Goal: Task Accomplishment & Management: Use online tool/utility

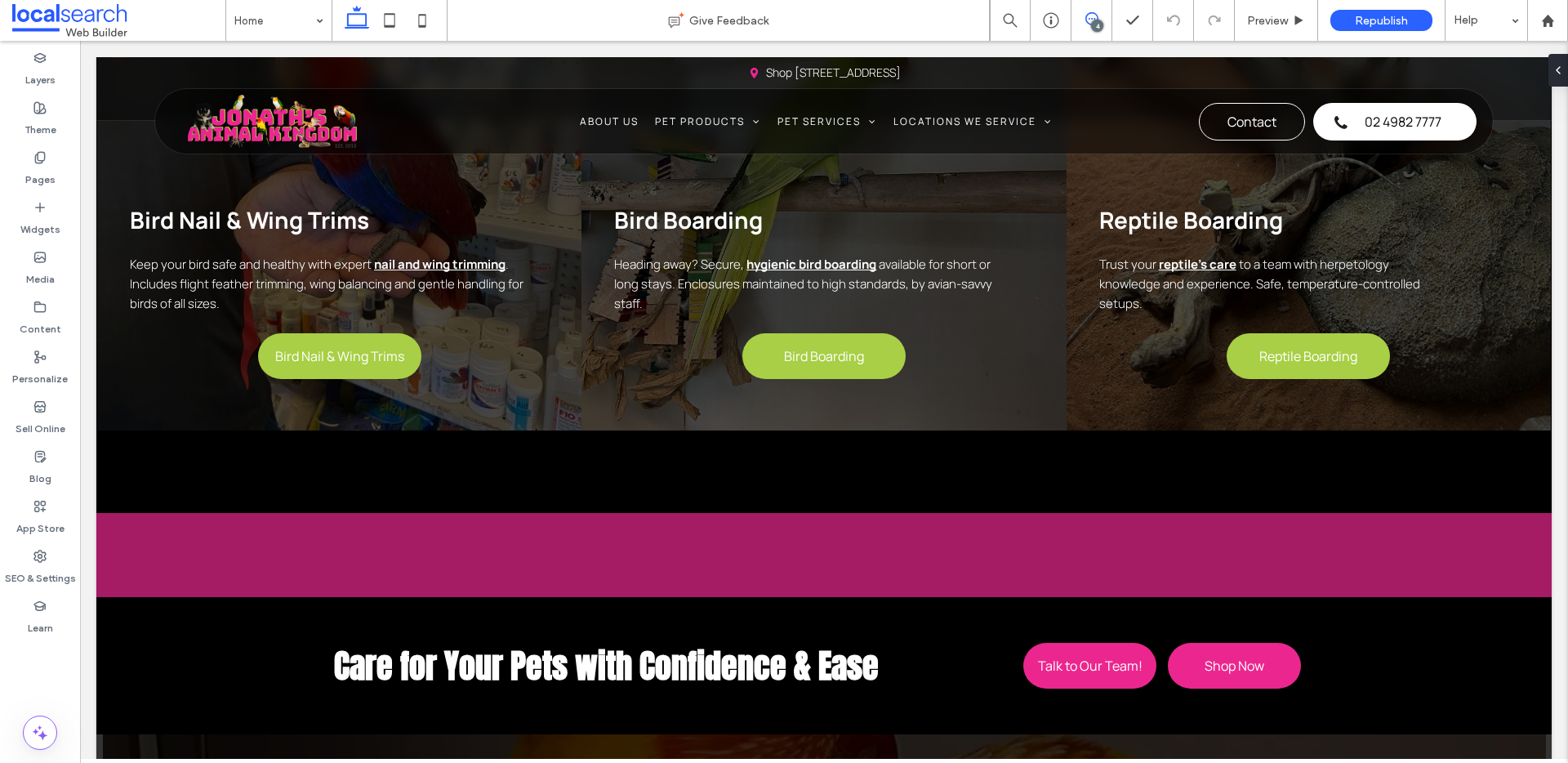
click at [1089, 17] on icon at bounding box center [1092, 19] width 13 height 13
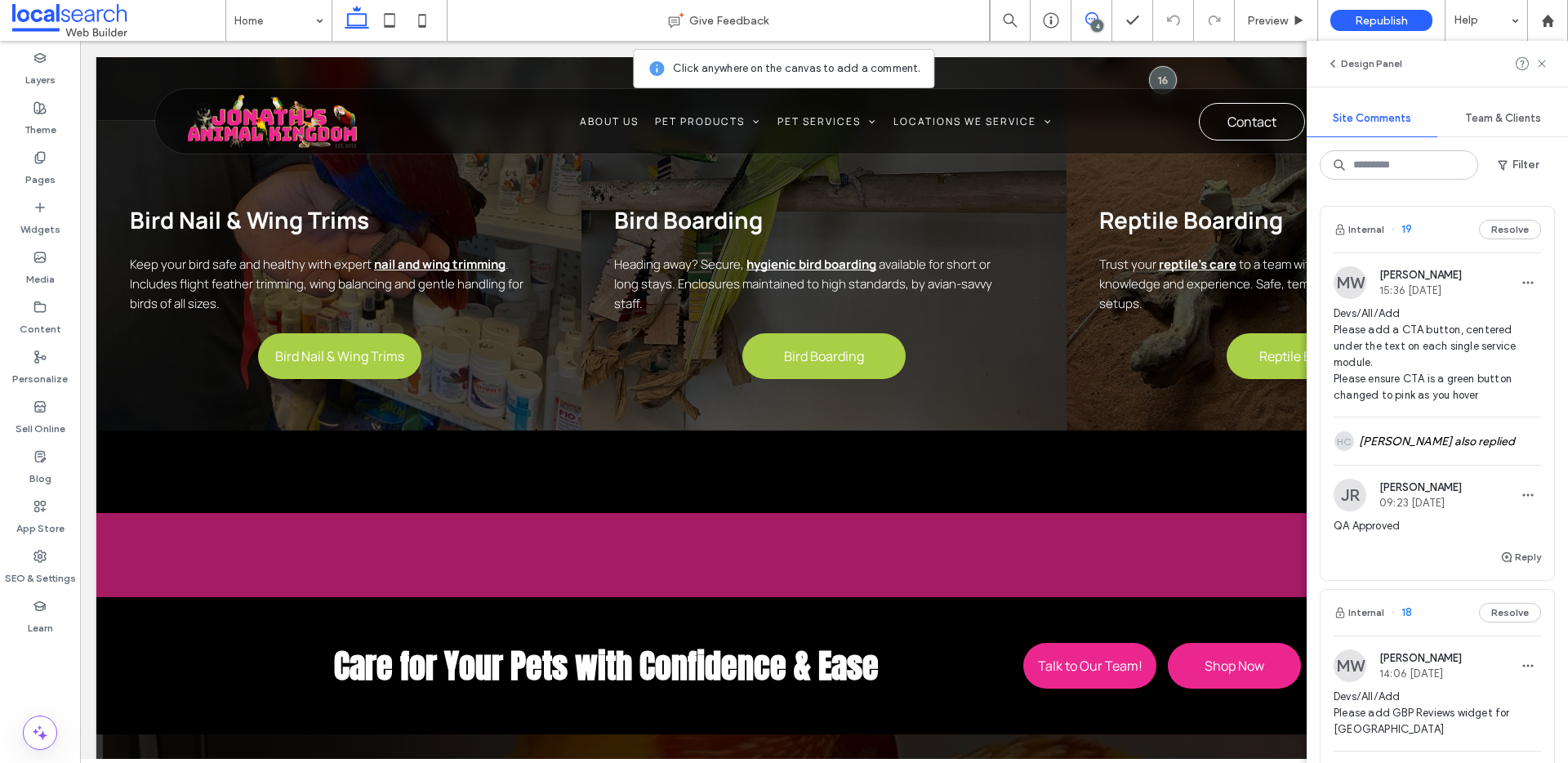
scroll to position [561, 0]
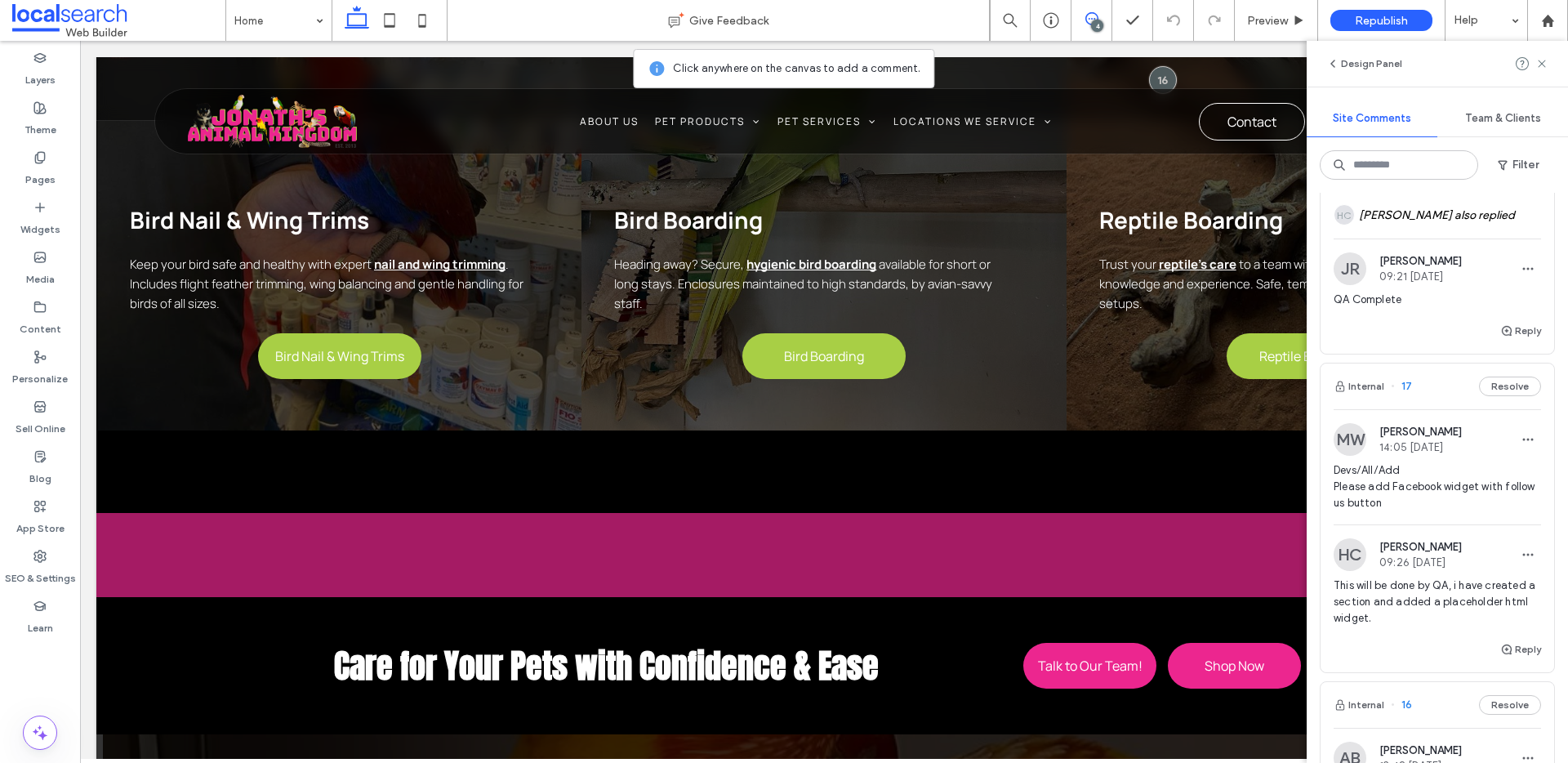
click at [1408, 382] on span "17" at bounding box center [1401, 386] width 21 height 17
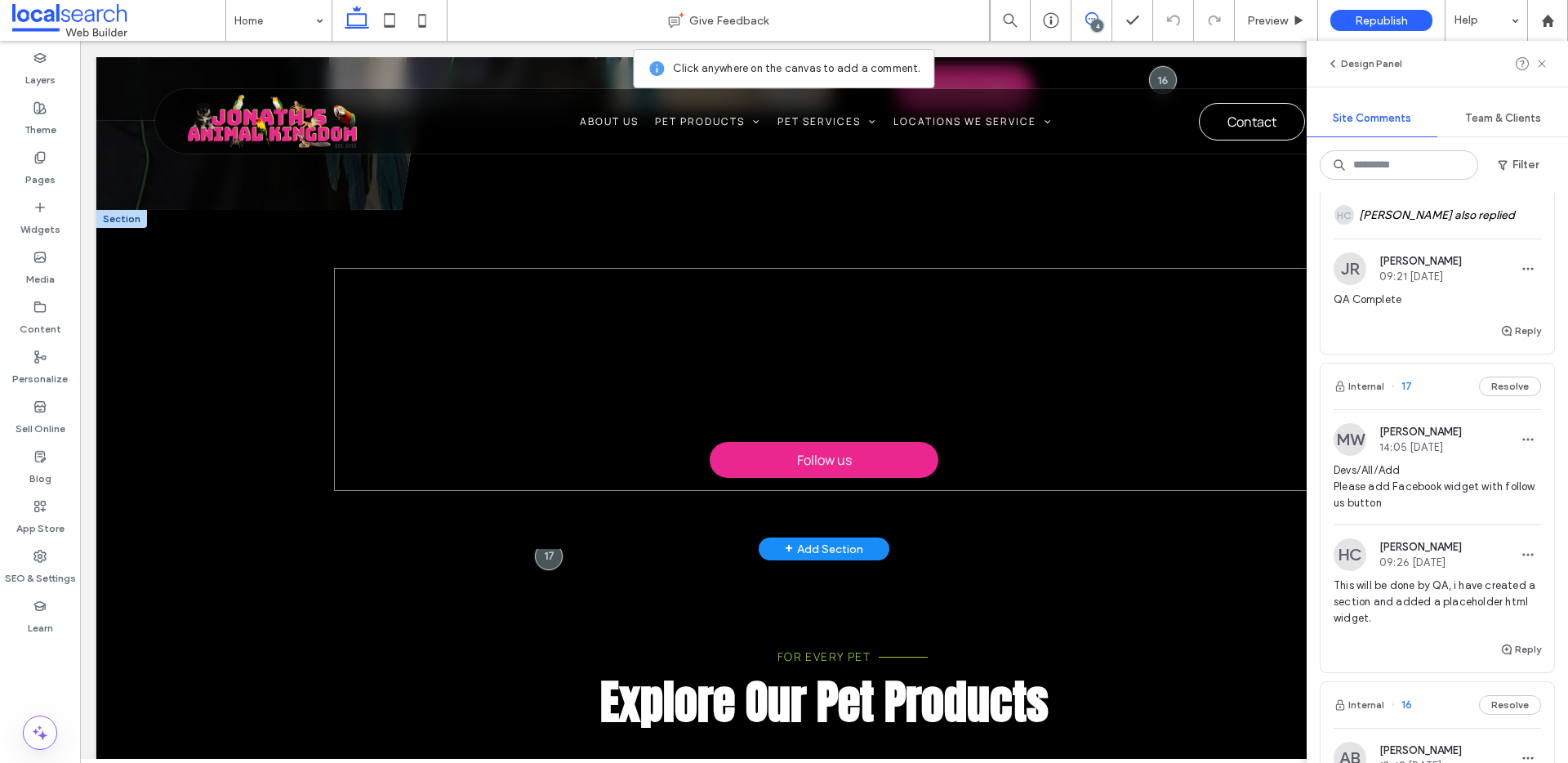
scroll to position [1330, 0]
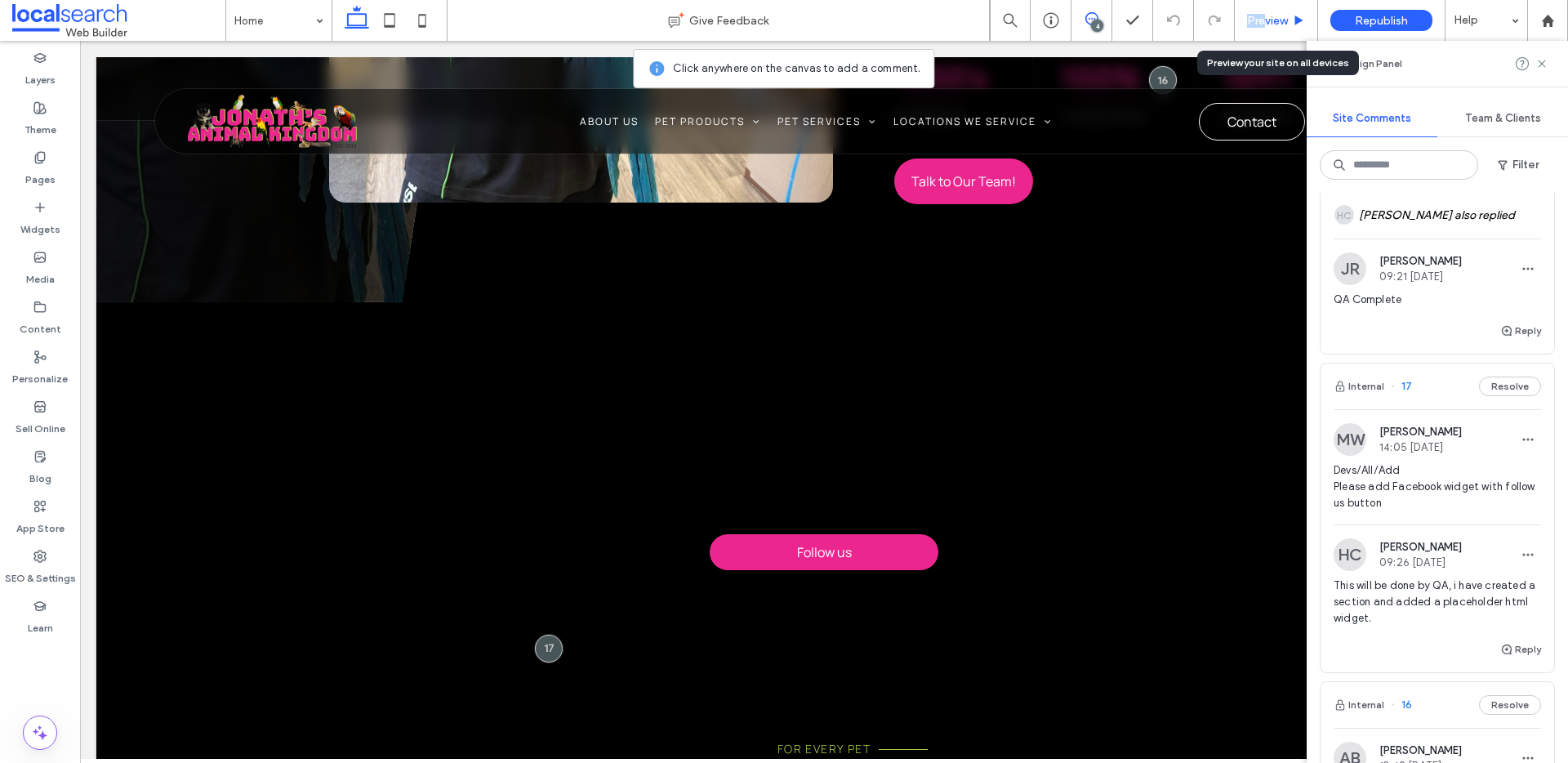
click at [1265, 14] on span "Preview" at bounding box center [1268, 21] width 41 height 14
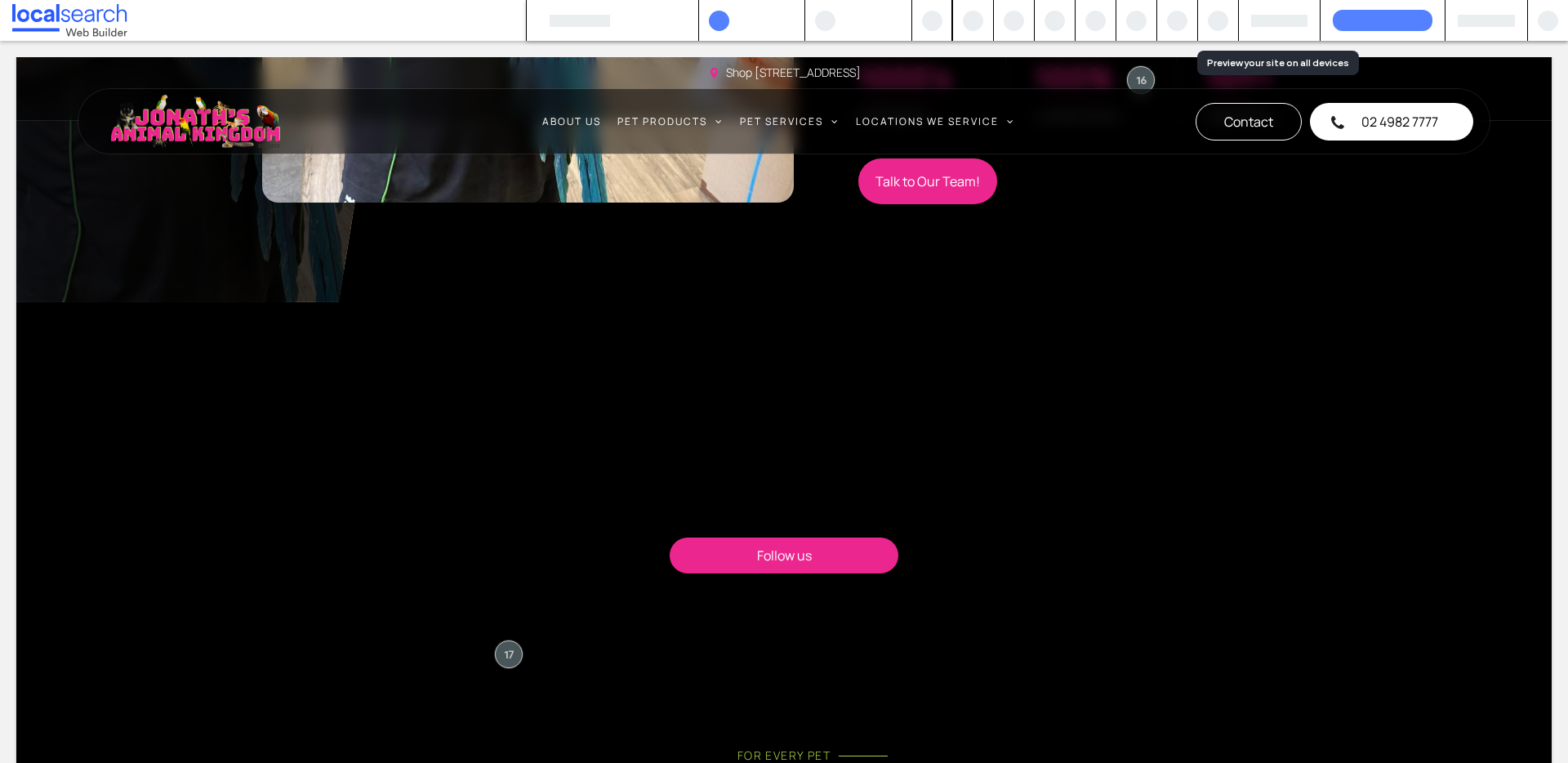
scroll to position [1313, 0]
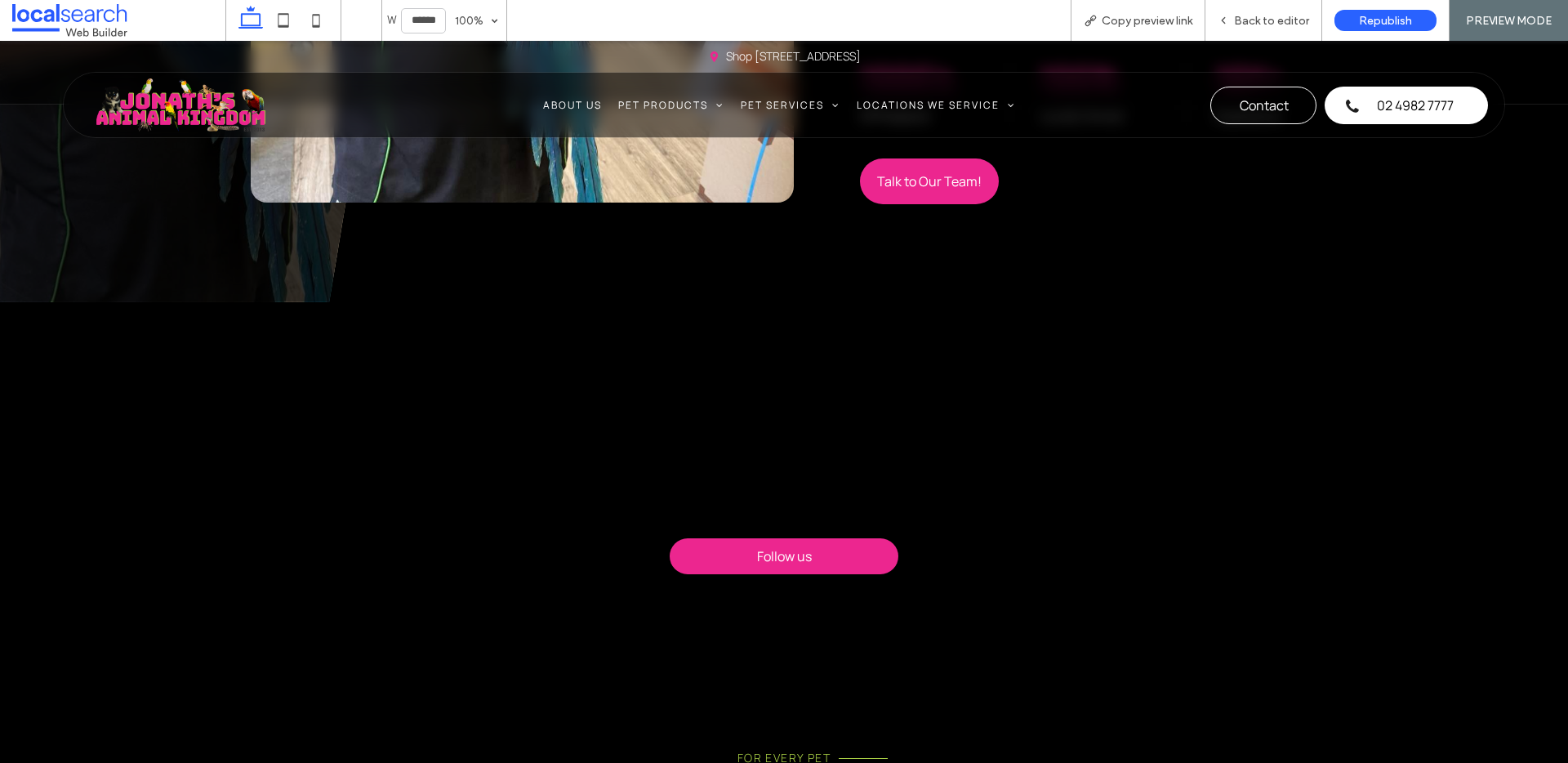
click at [871, 335] on div "Follow us" at bounding box center [784, 477] width 980 height 349
click at [1260, 23] on span "Back to editor" at bounding box center [1271, 21] width 76 height 14
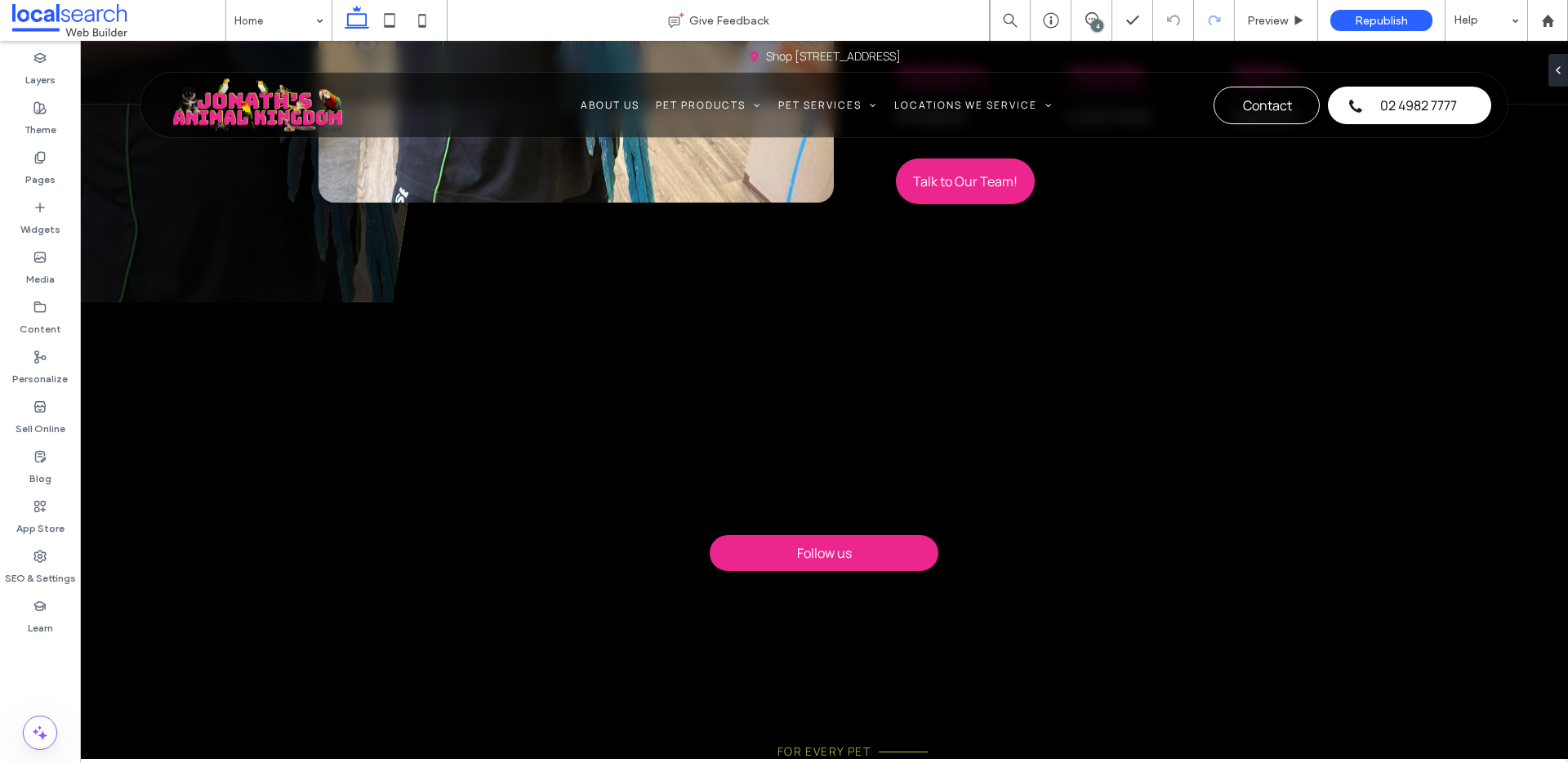
scroll to position [1330, 0]
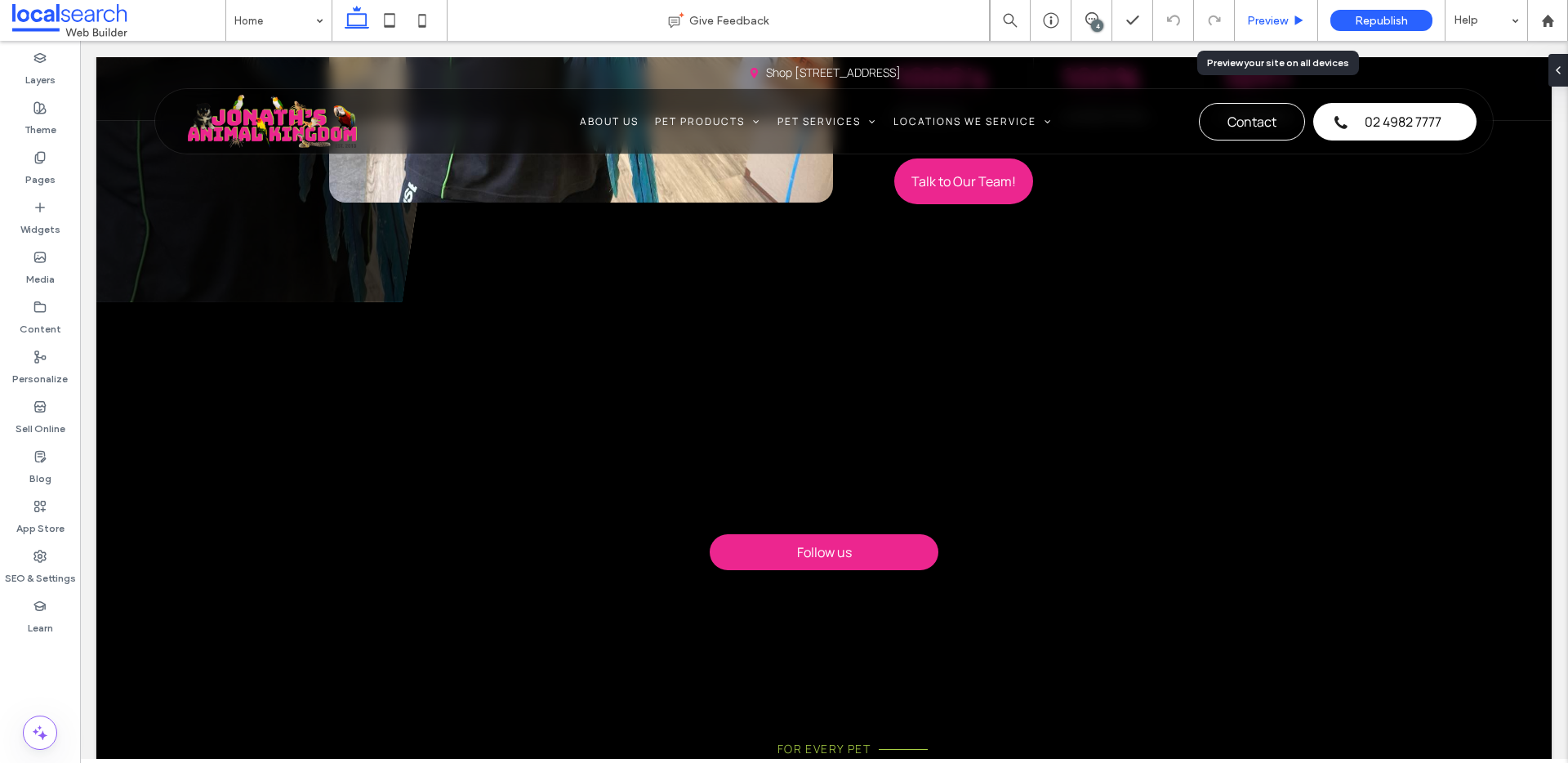
click at [1272, 18] on span "Preview" at bounding box center [1268, 21] width 41 height 14
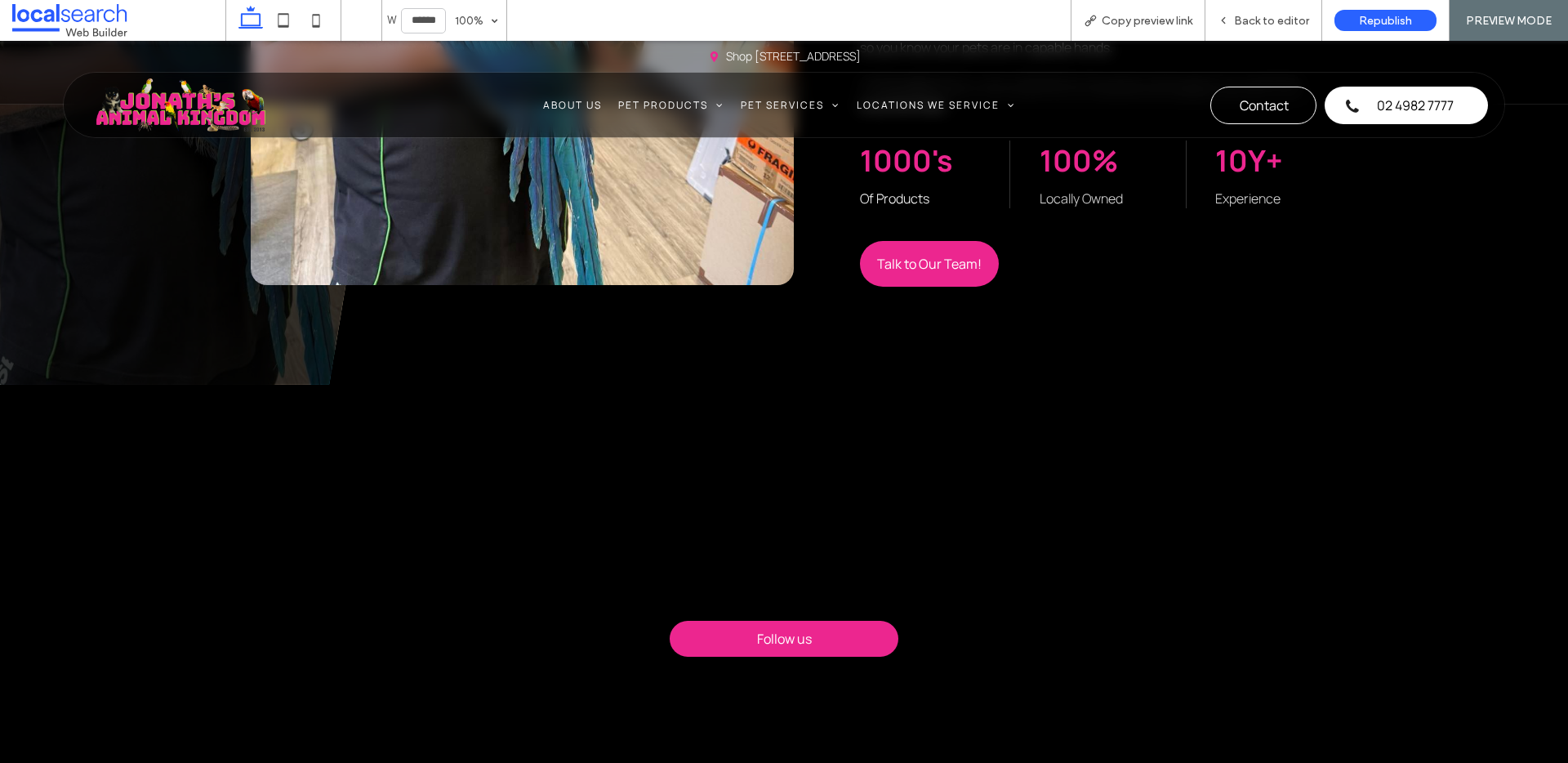
scroll to position [1163, 0]
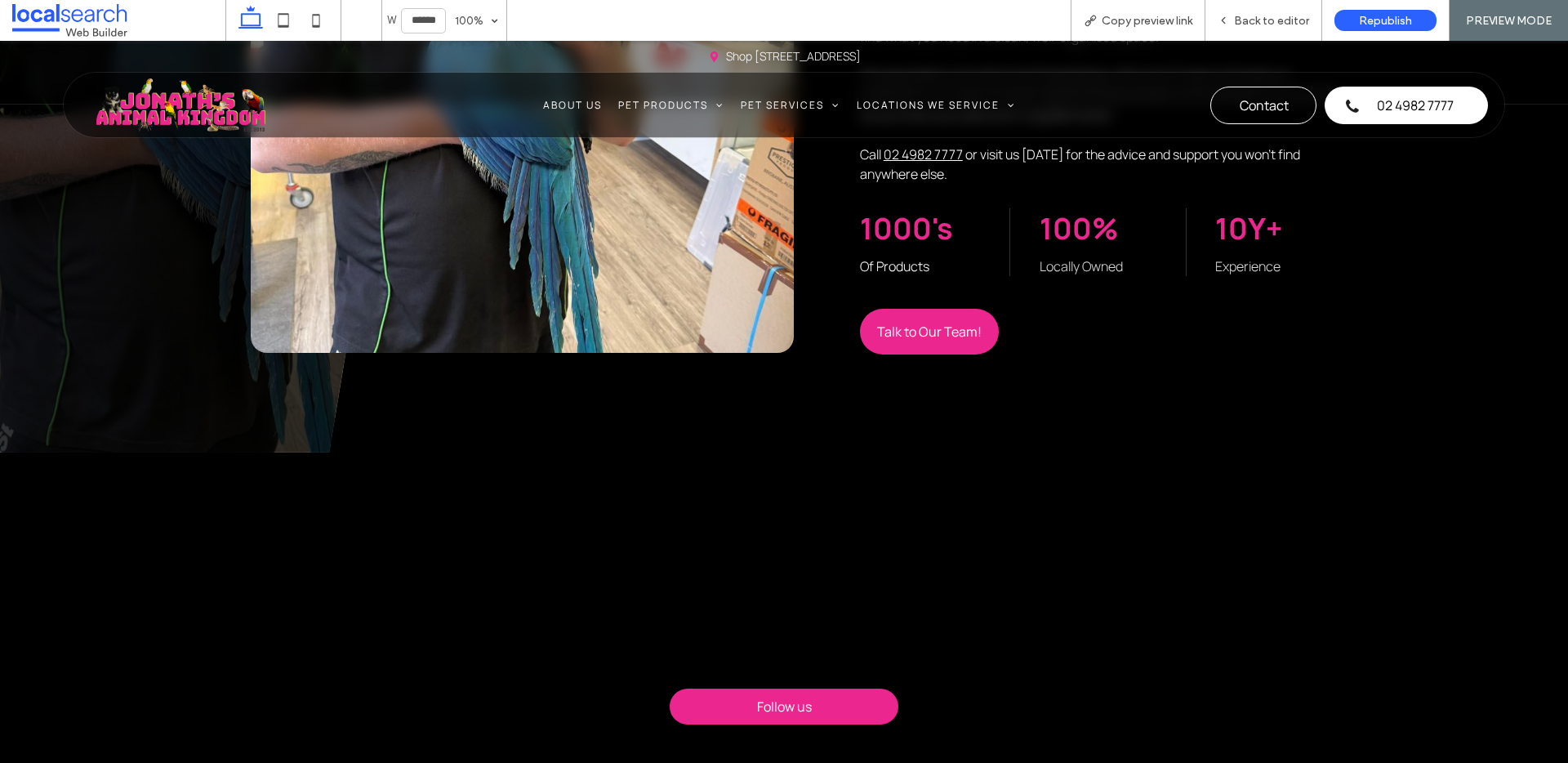
click at [717, 548] on div at bounding box center [784, 599] width 278 height 142
click at [1256, 22] on span "Back to editor" at bounding box center [1271, 21] width 76 height 14
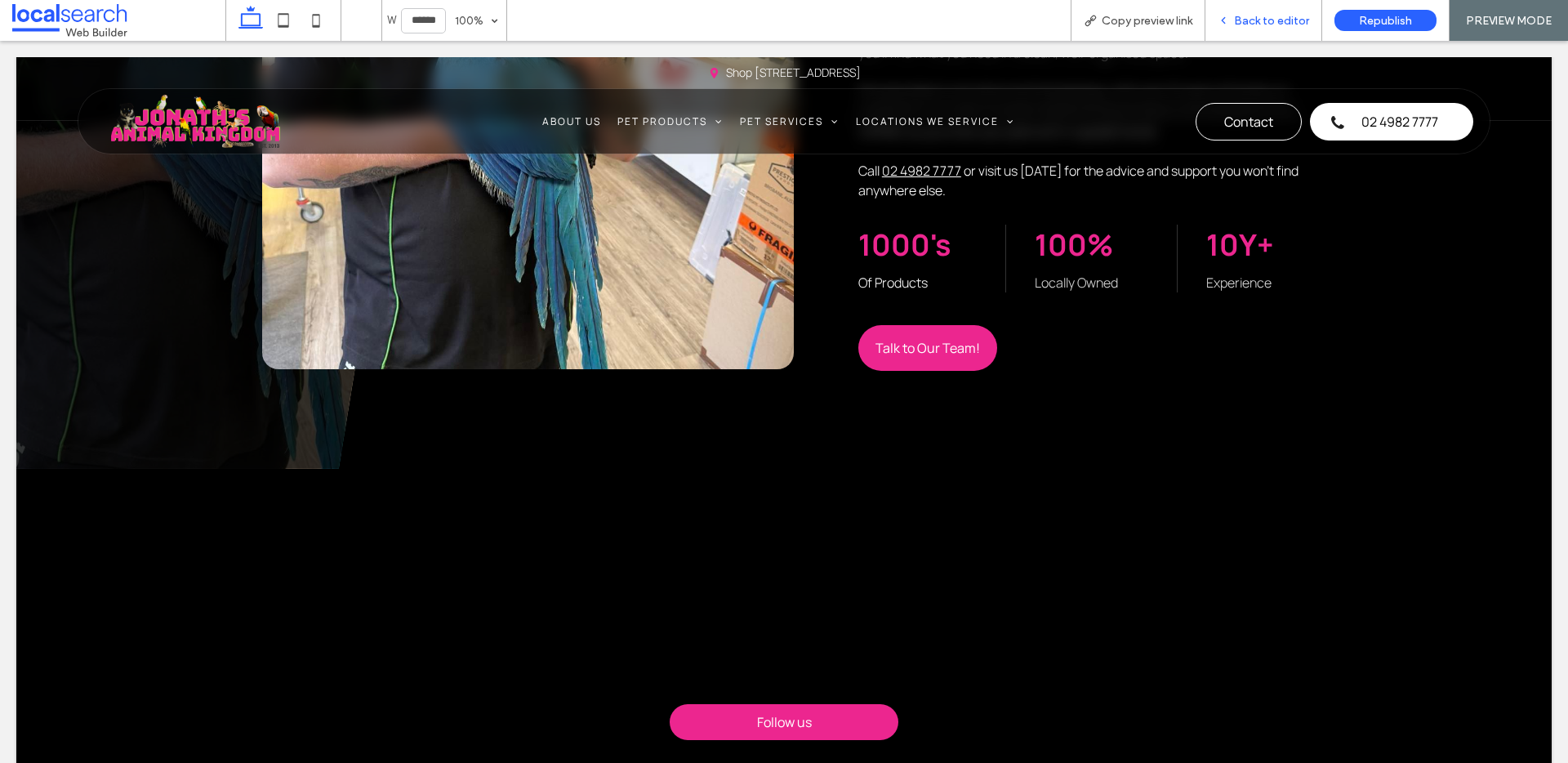
scroll to position [1180, 0]
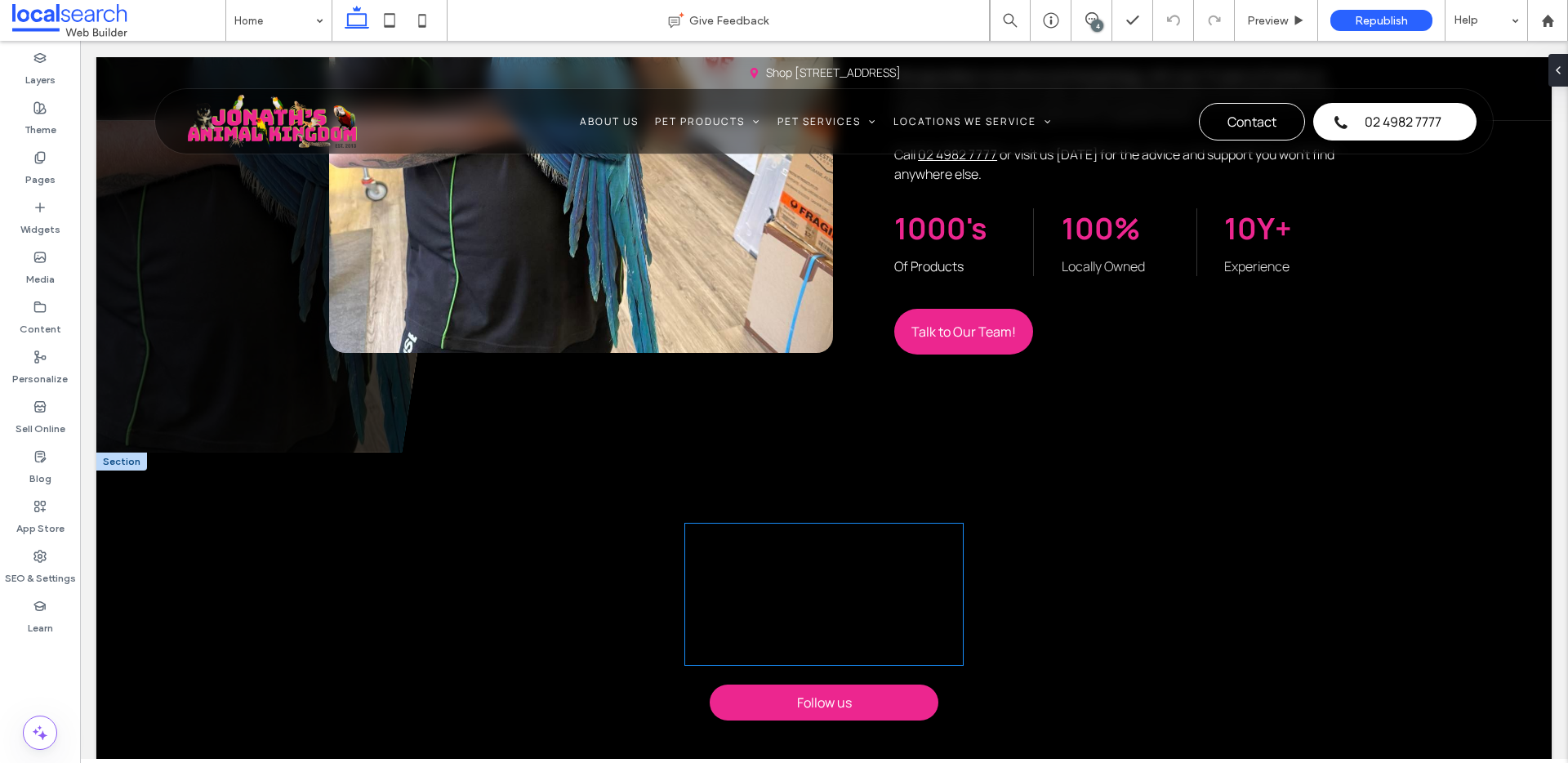
click at [832, 557] on div at bounding box center [825, 594] width 278 height 142
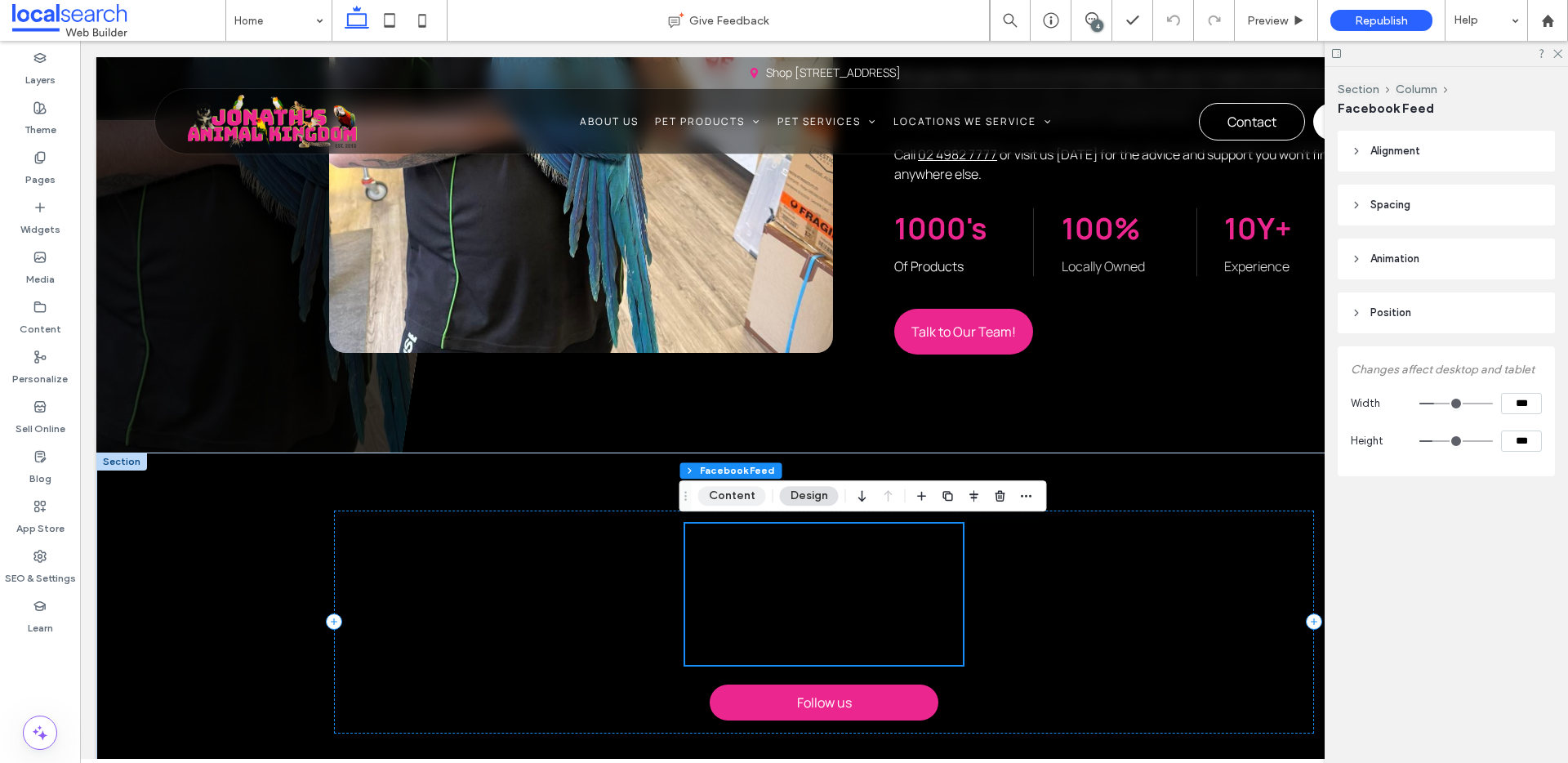
click at [723, 495] on button "Content" at bounding box center [732, 495] width 68 height 20
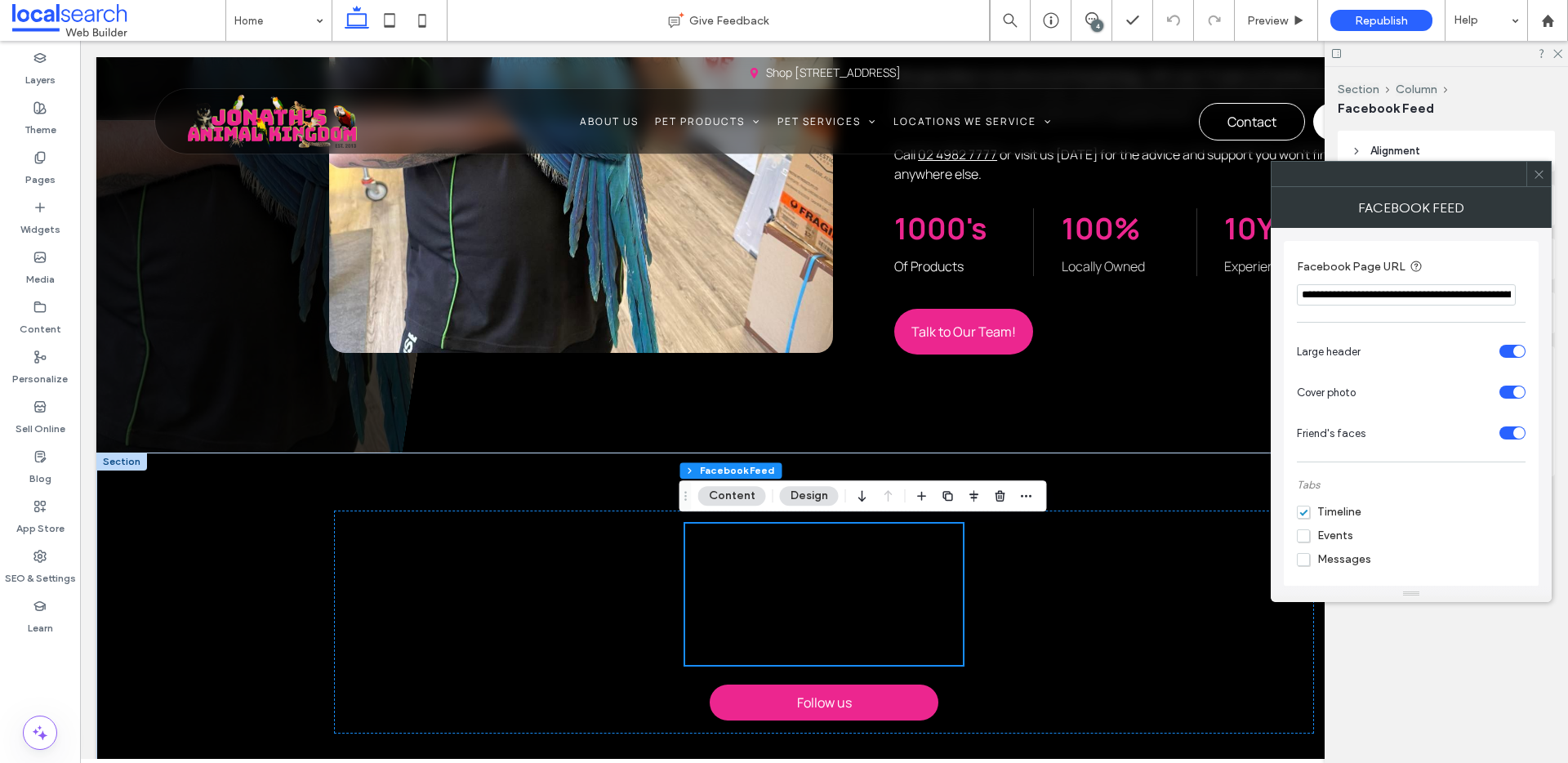
click at [1537, 180] on span at bounding box center [1539, 173] width 12 height 24
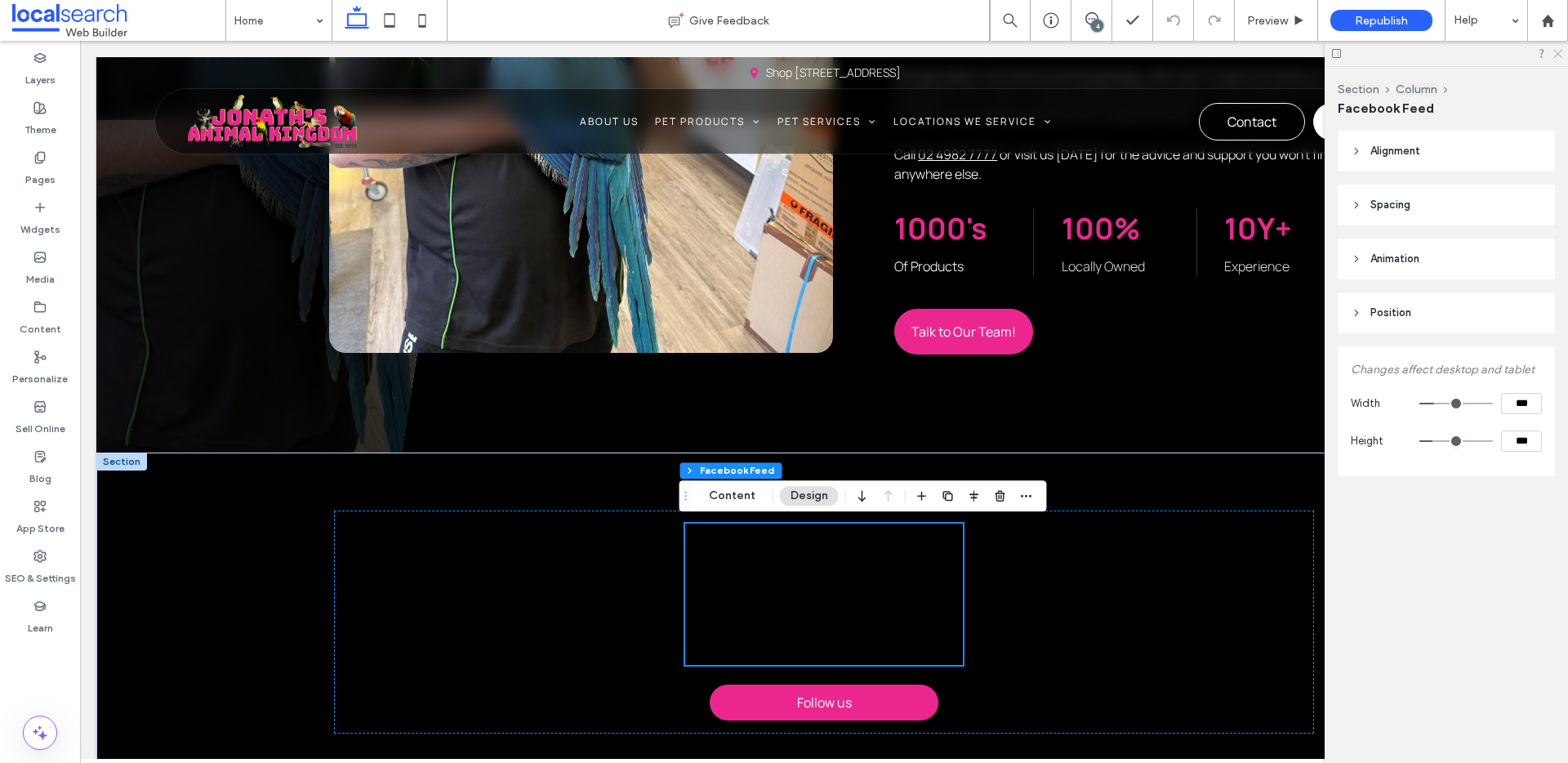
drag, startPoint x: 1557, startPoint y: 55, endPoint x: 1334, endPoint y: 24, distance: 225.1
click at [1557, 55] on use at bounding box center [1559, 54] width 9 height 9
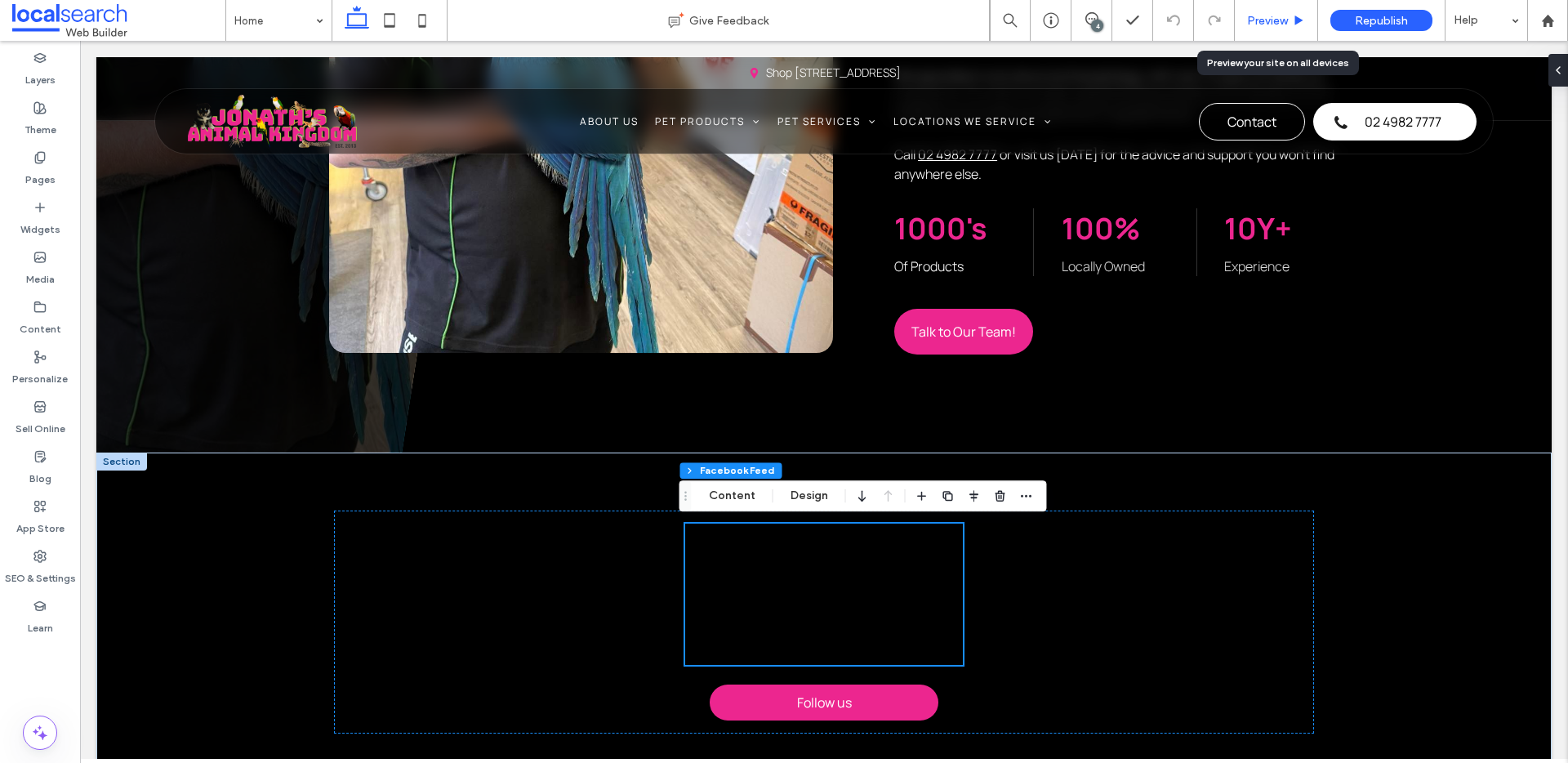
click at [1292, 30] on div "Preview" at bounding box center [1276, 21] width 83 height 41
click at [1268, 23] on span "Preview" at bounding box center [1268, 21] width 41 height 14
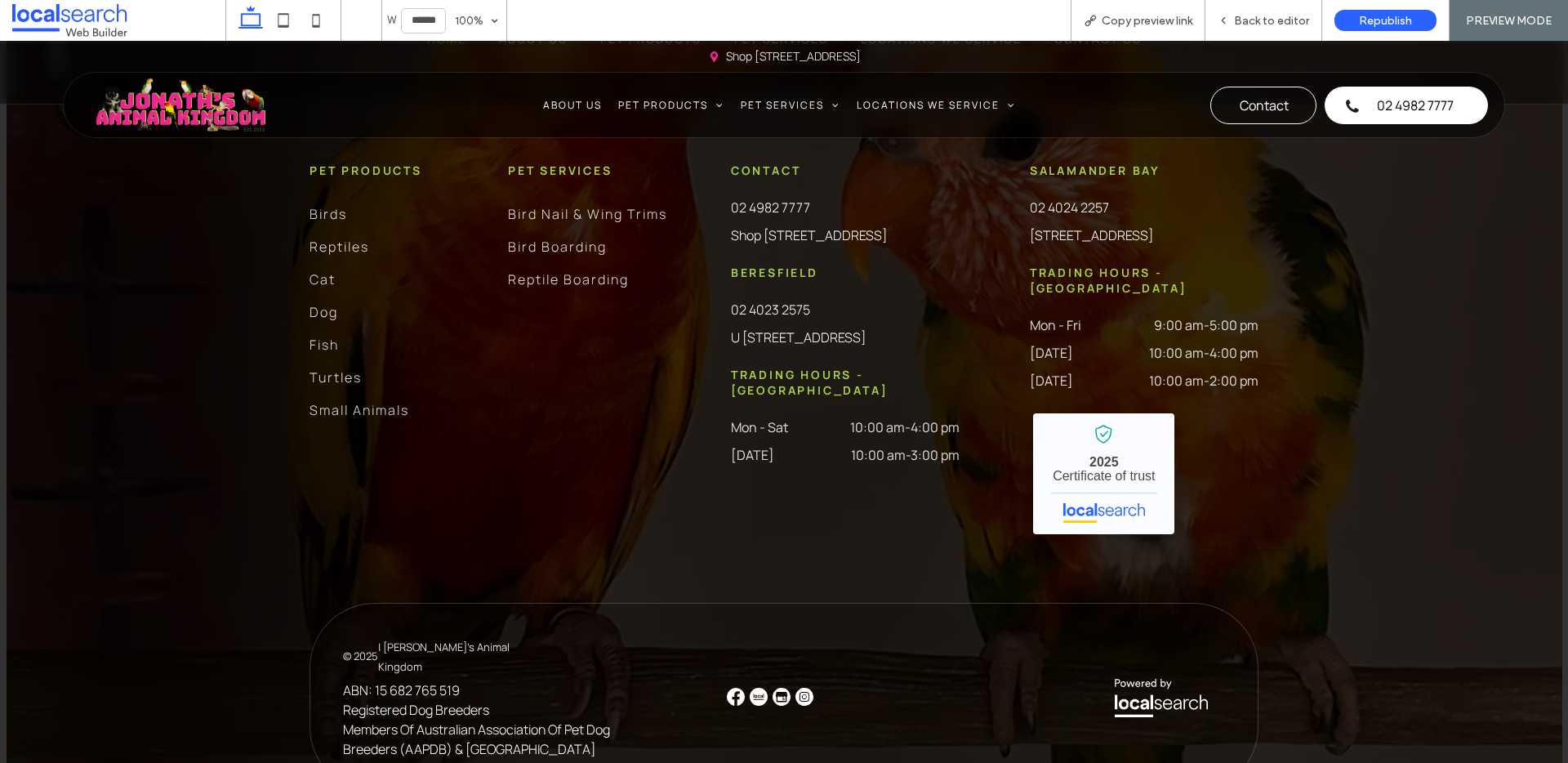
scroll to position [4886, 0]
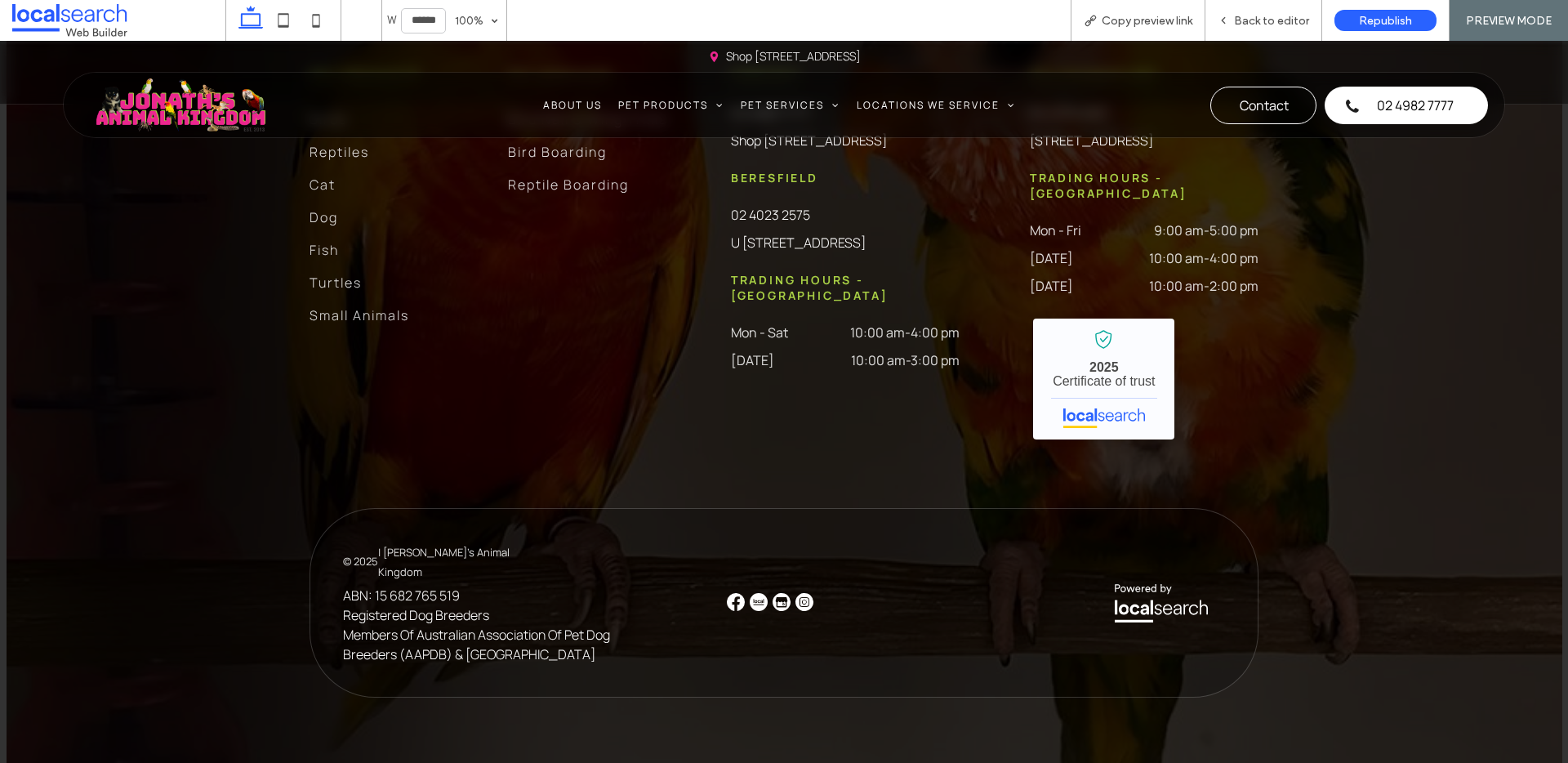
click at [728, 602] on img at bounding box center [735, 602] width 18 height 18
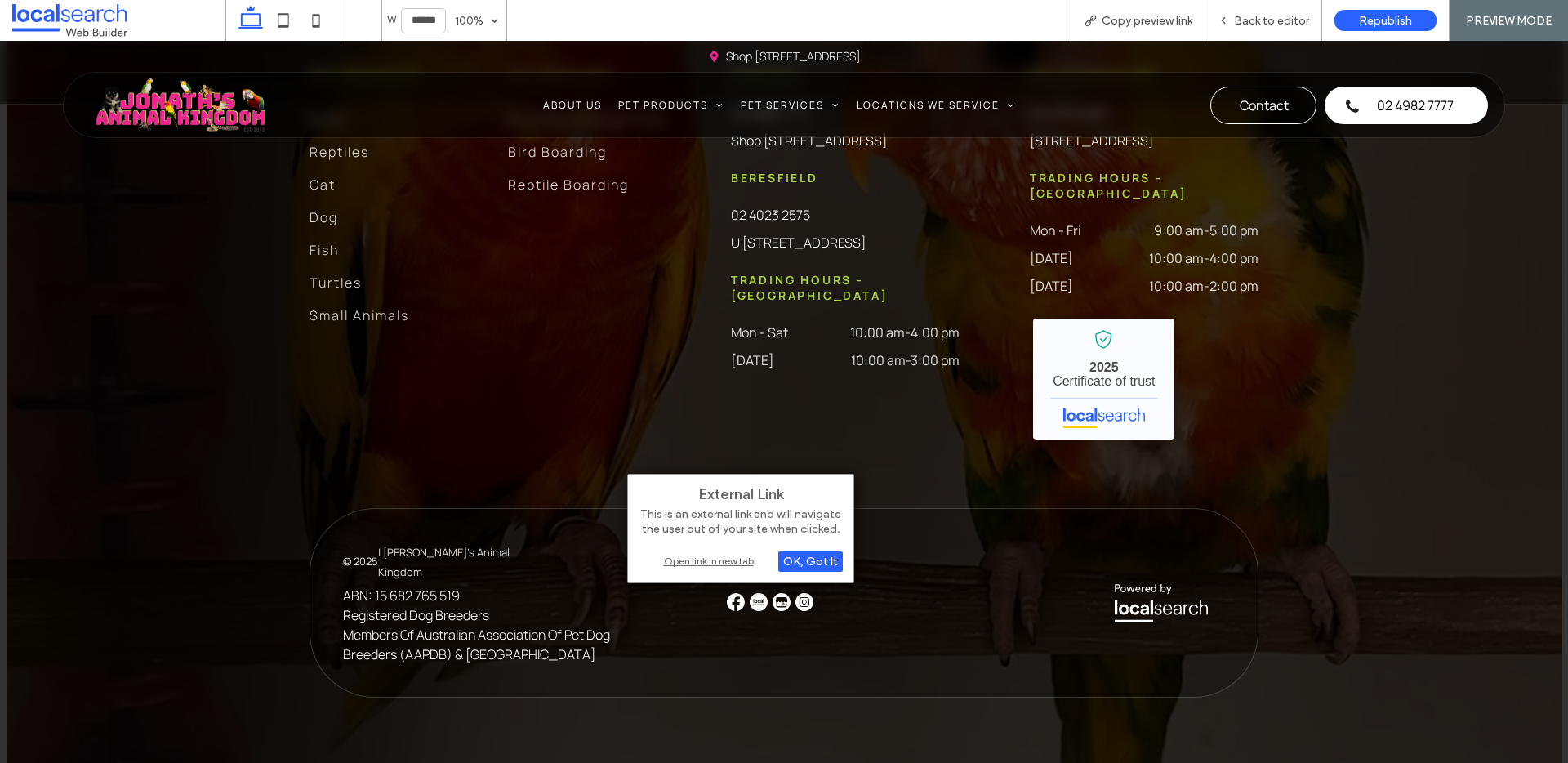
click at [727, 565] on div "Open link in new tab" at bounding box center [741, 561] width 204 height 17
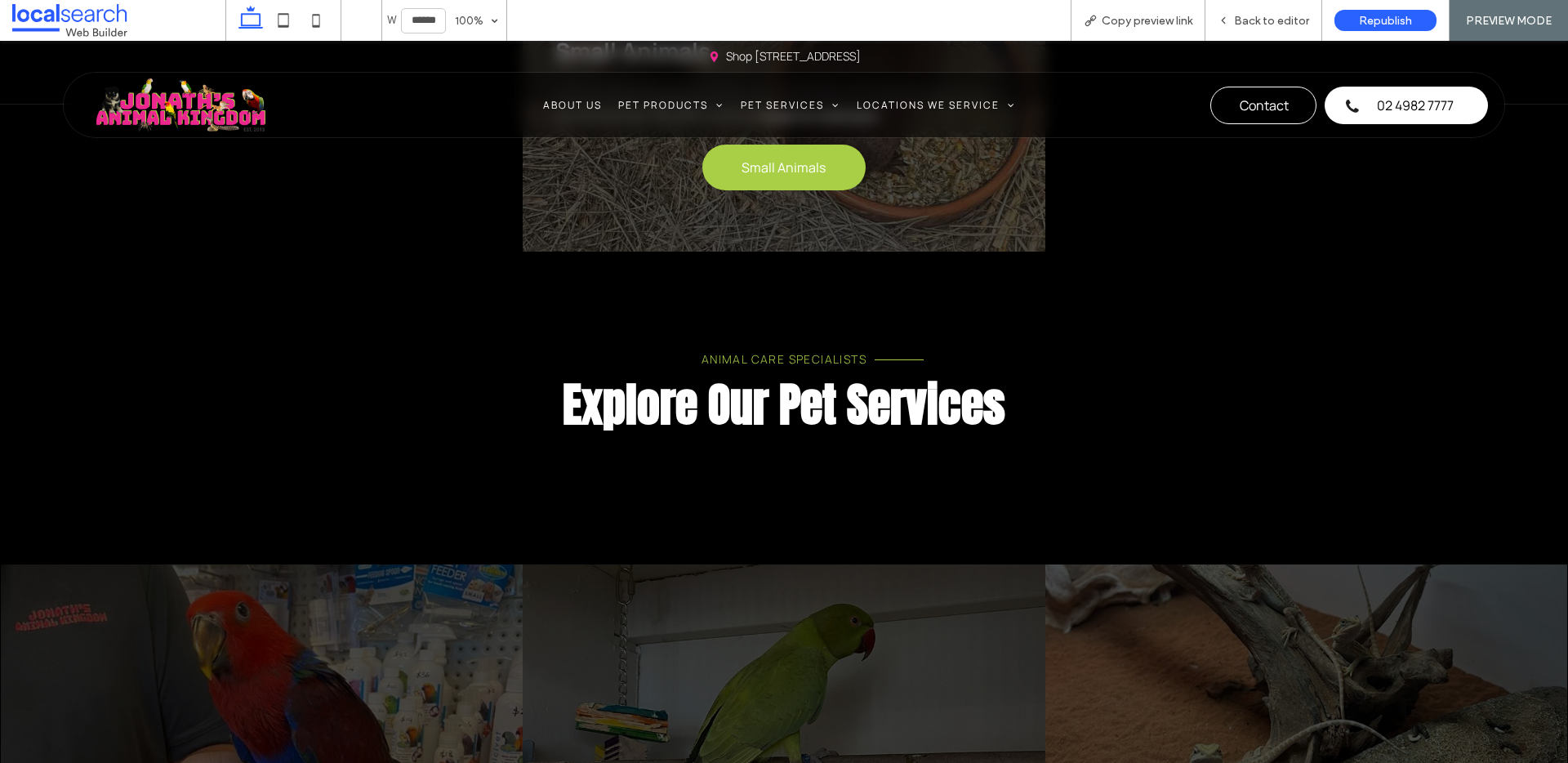
scroll to position [3166, 0]
